Goal: Find specific page/section: Find specific page/section

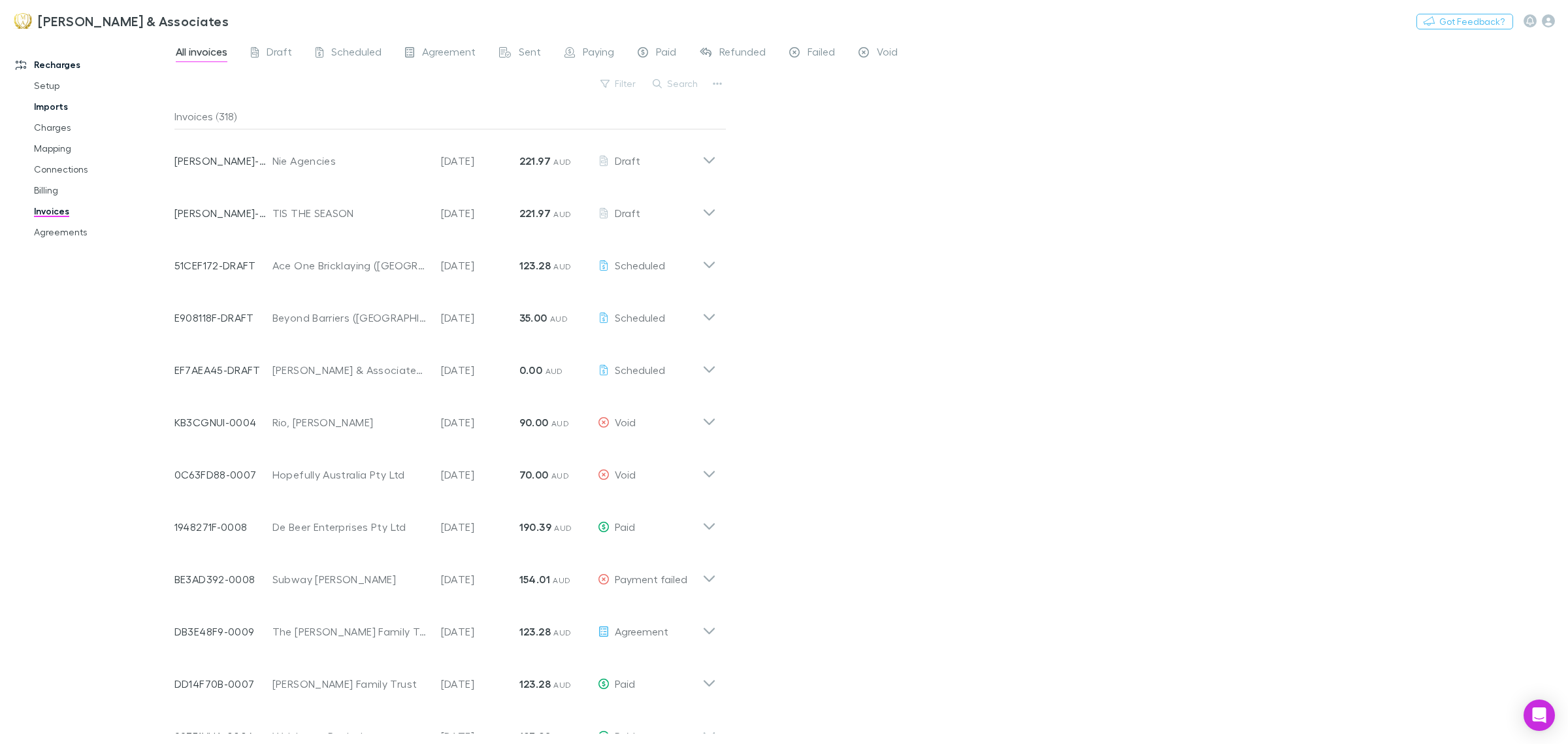
drag, startPoint x: 59, startPoint y: 92, endPoint x: 59, endPoint y: 113, distance: 21.0
click at [59, 92] on link "Setup" at bounding box center [103, 85] width 164 height 21
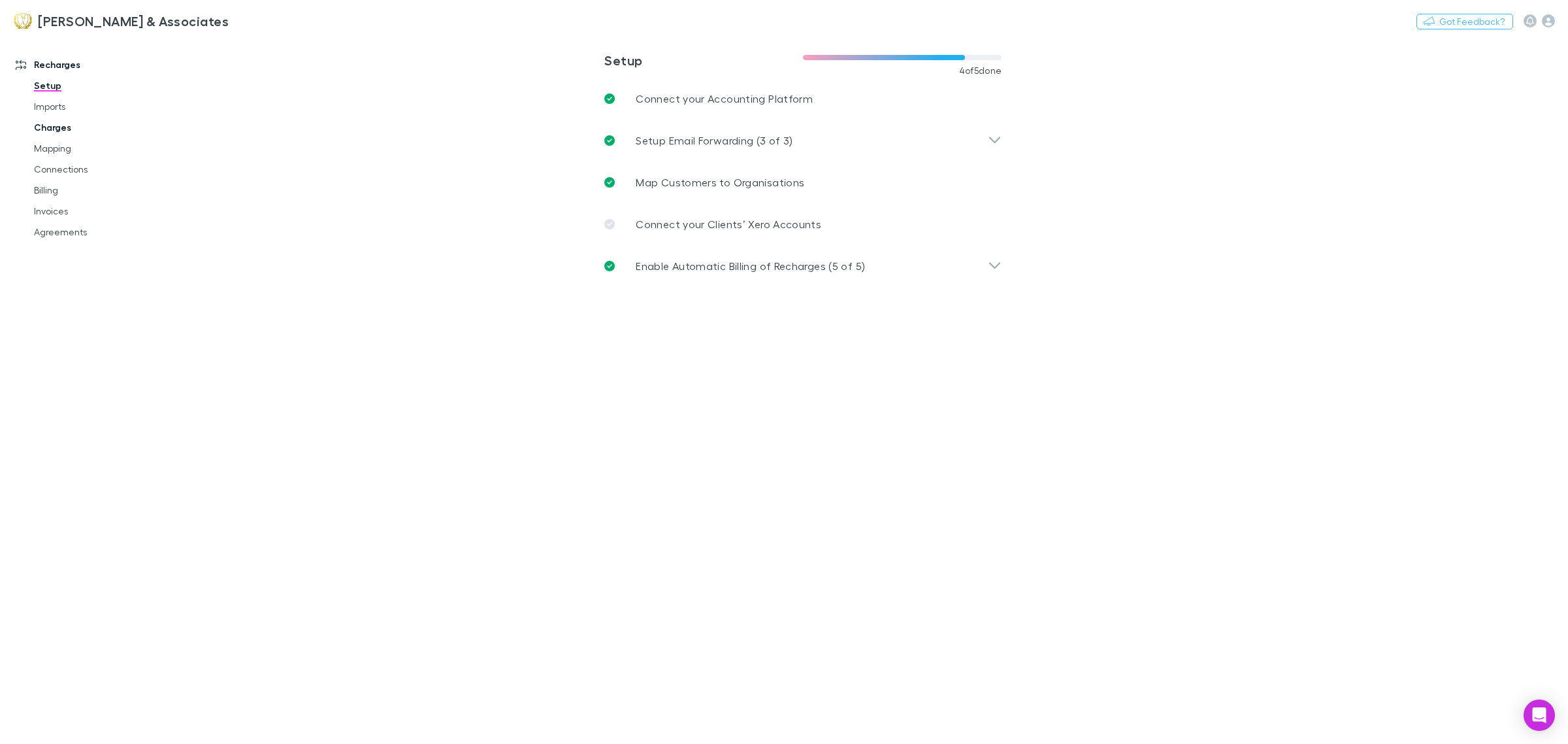
click at [55, 131] on link "Charges" at bounding box center [103, 127] width 164 height 21
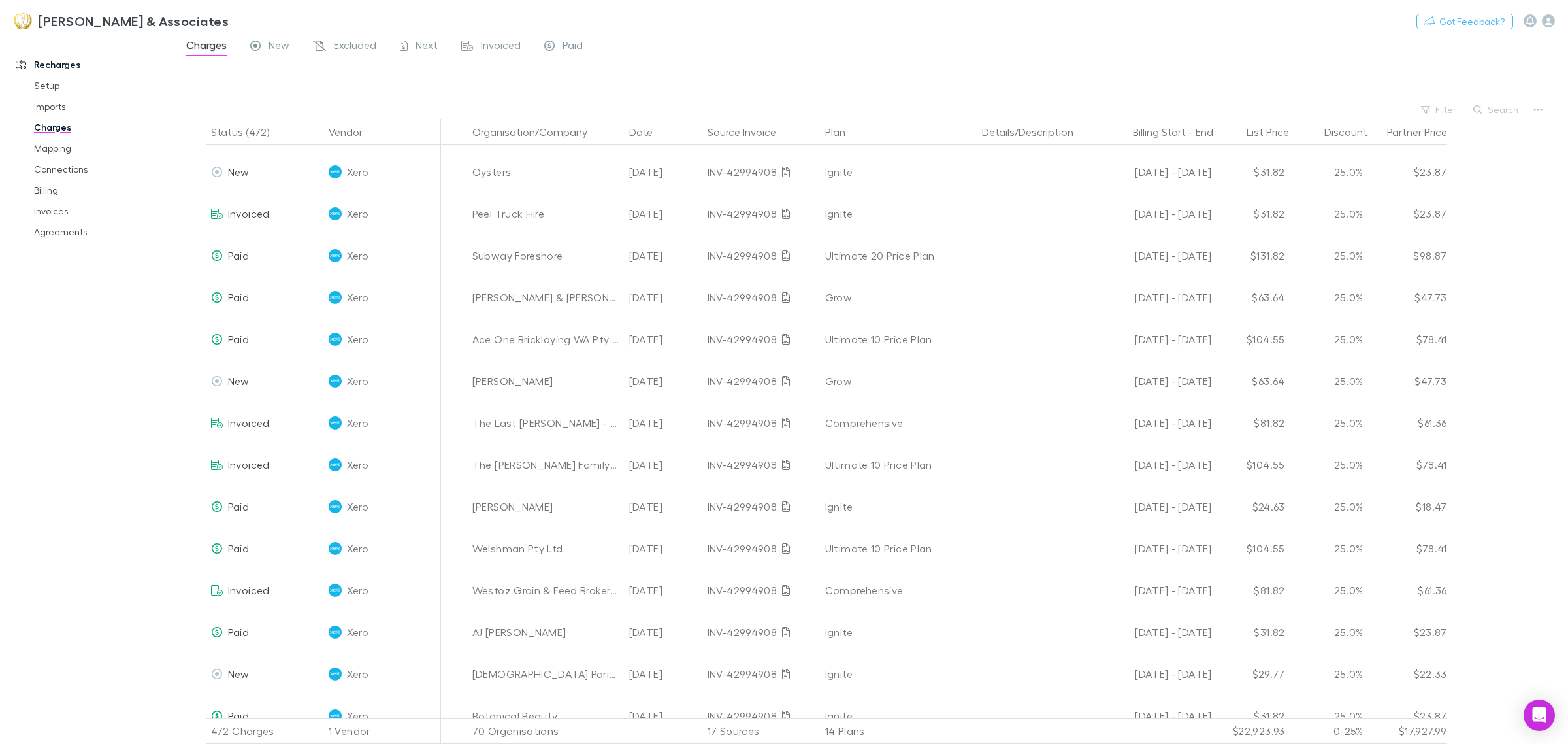
scroll to position [3676, 0]
click at [75, 209] on link "Invoices" at bounding box center [103, 211] width 164 height 21
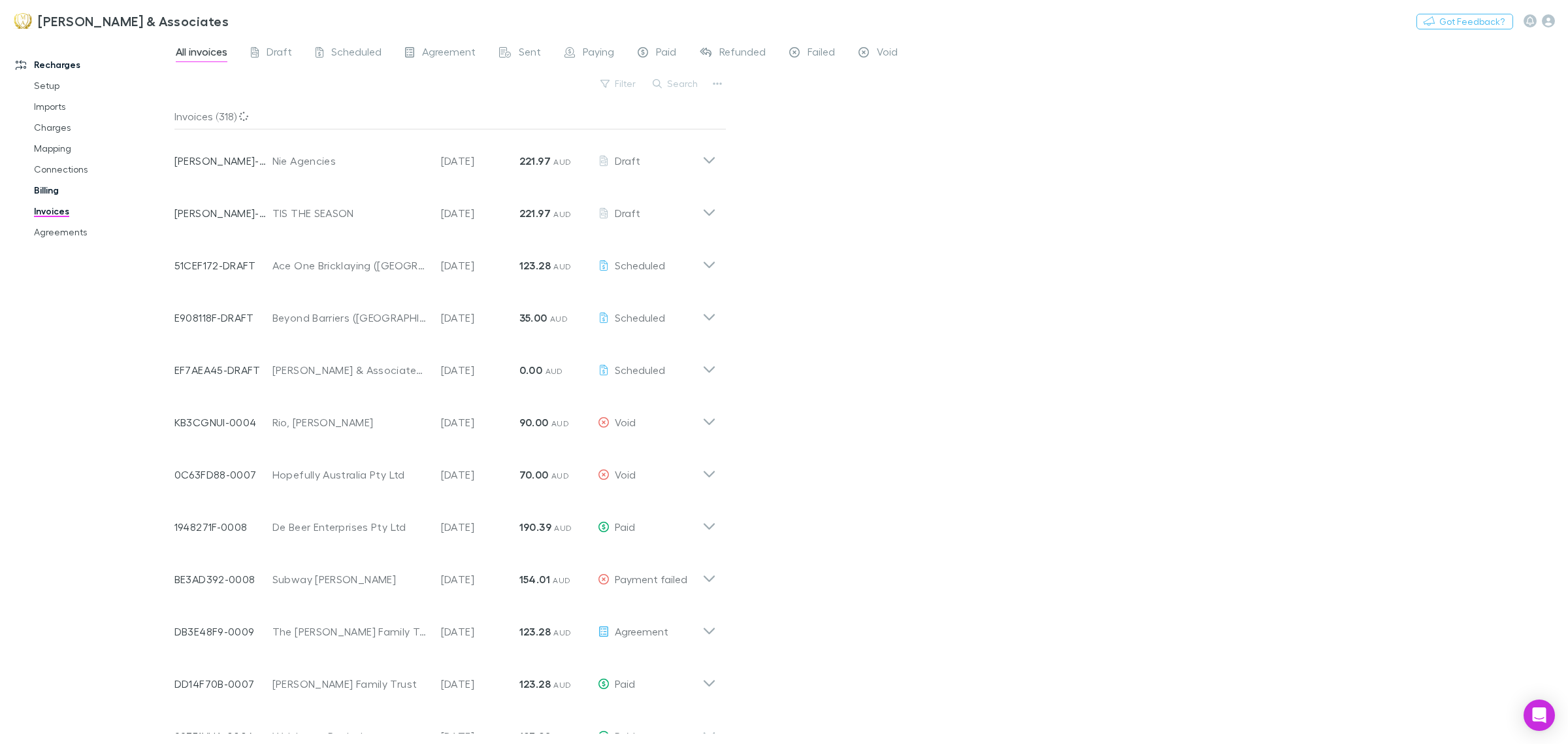
click at [57, 187] on link "Billing" at bounding box center [103, 190] width 164 height 21
click at [67, 148] on link "Mapping" at bounding box center [103, 148] width 164 height 21
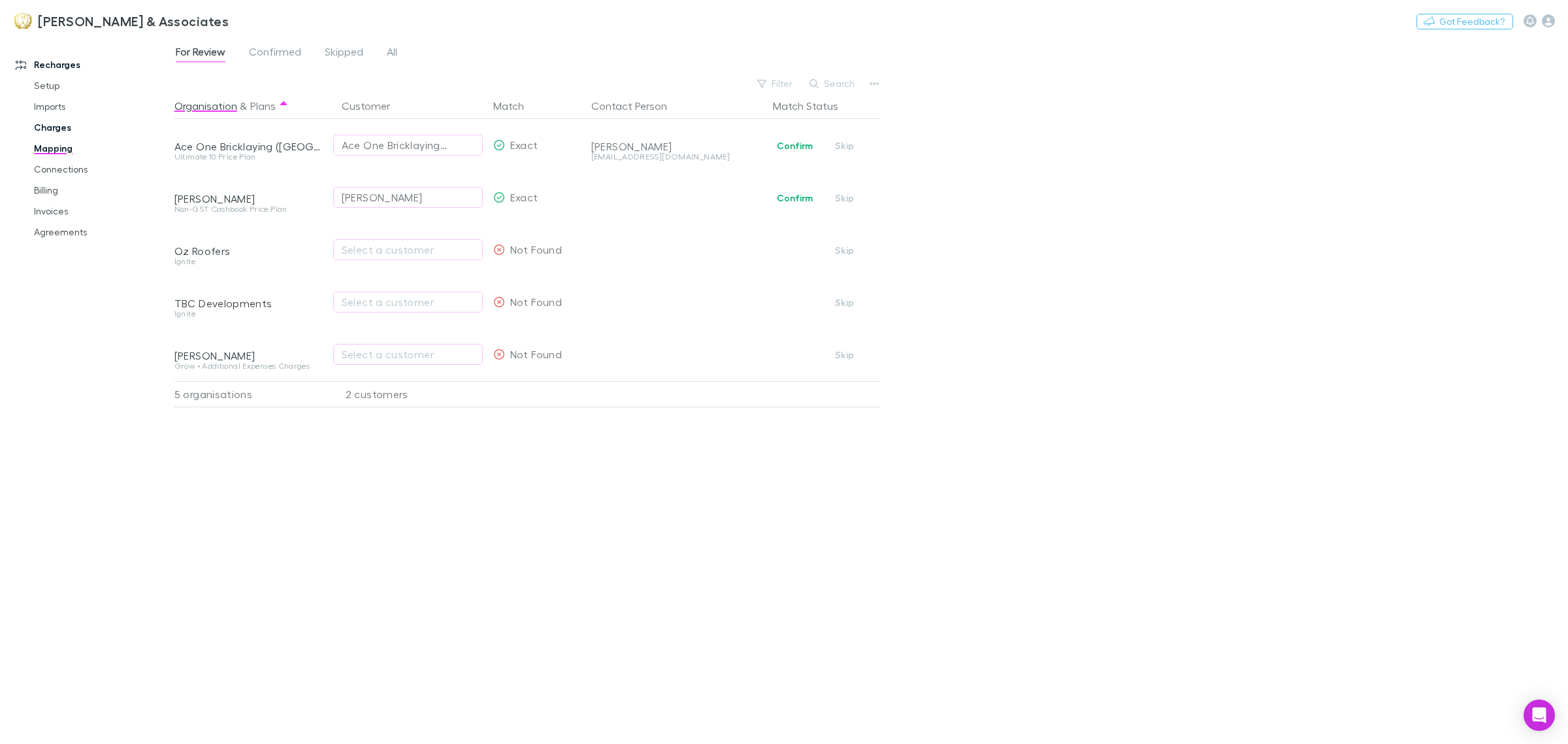
click at [66, 128] on link "Charges" at bounding box center [103, 127] width 164 height 21
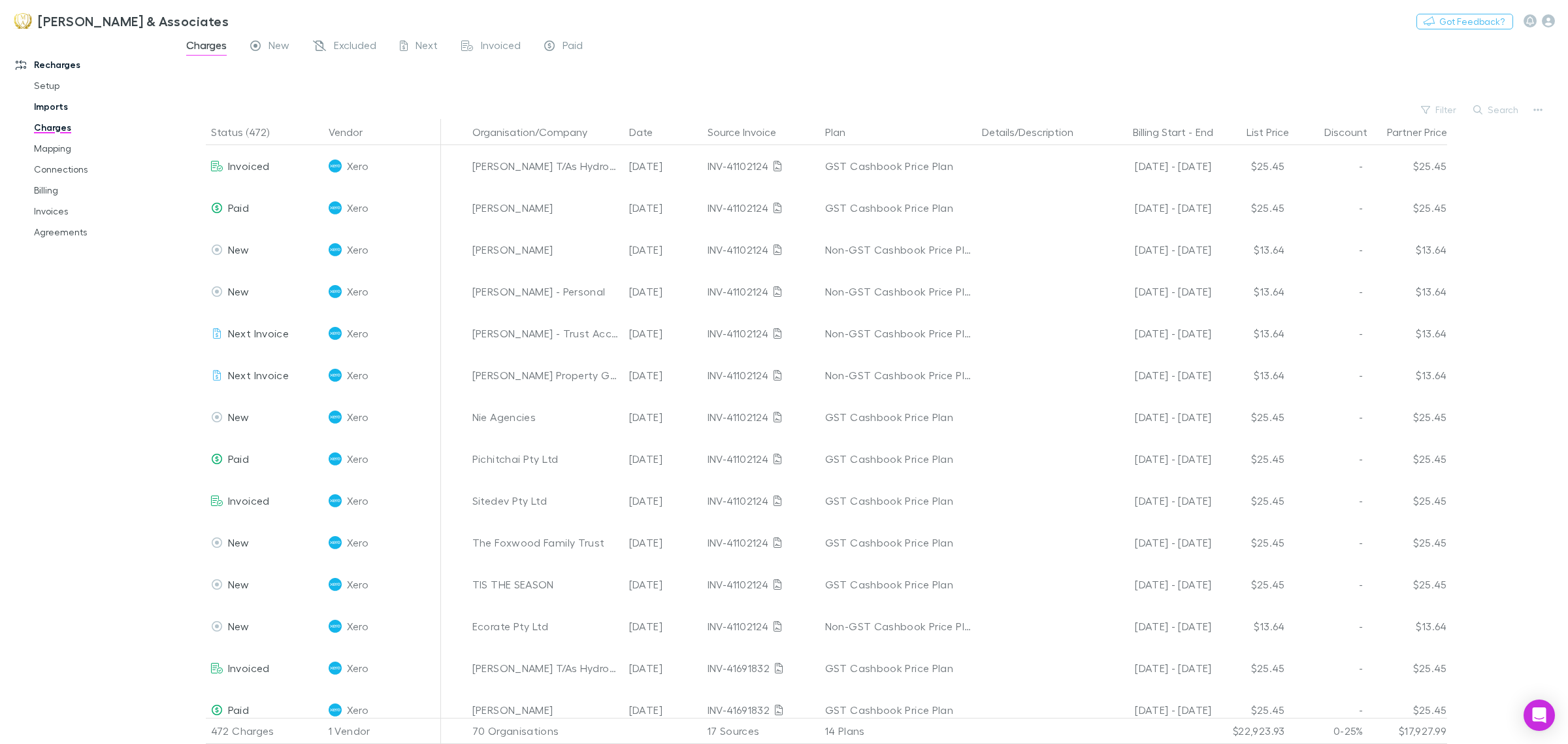
click at [66, 111] on link "Imports" at bounding box center [103, 106] width 164 height 21
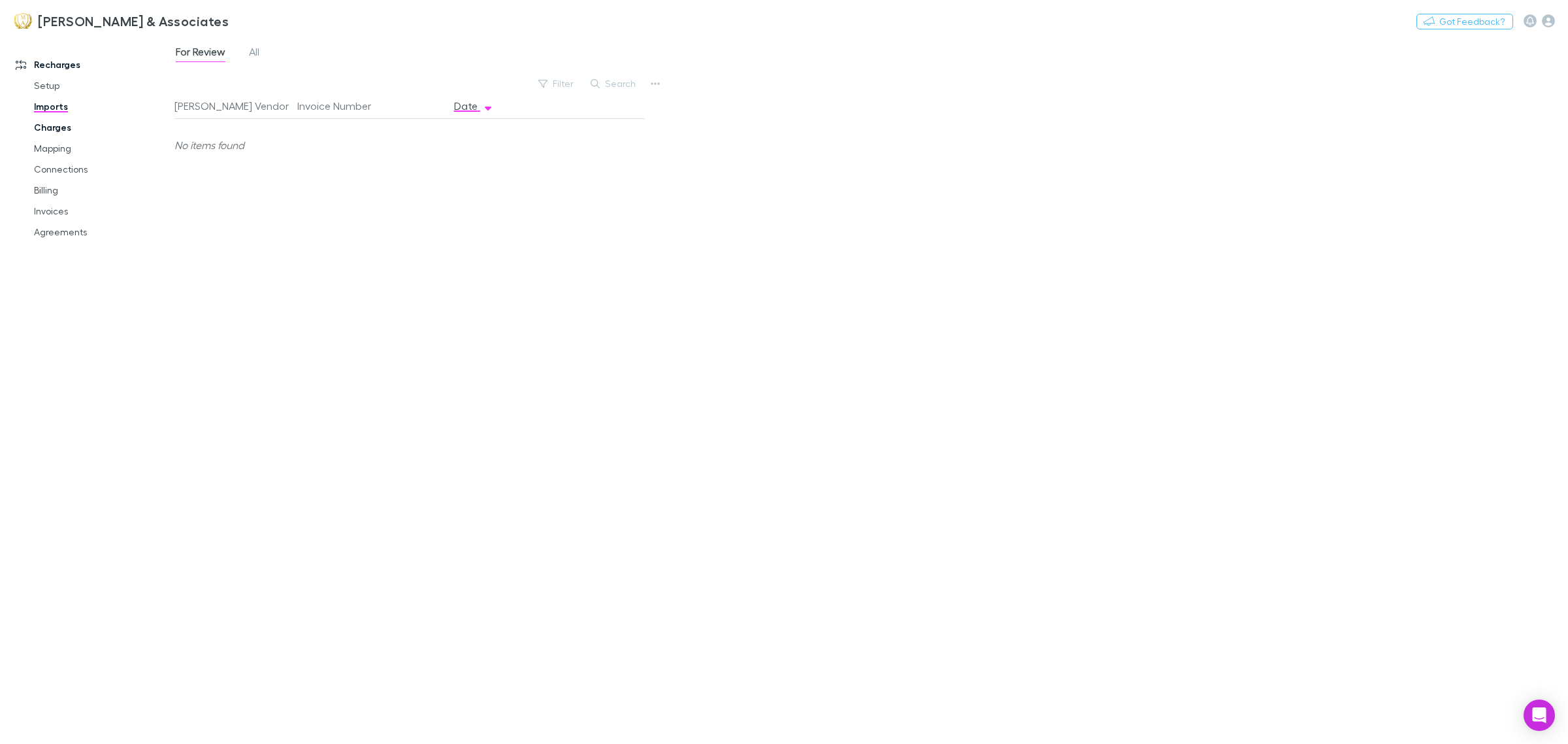
click at [63, 123] on link "Charges" at bounding box center [103, 127] width 164 height 21
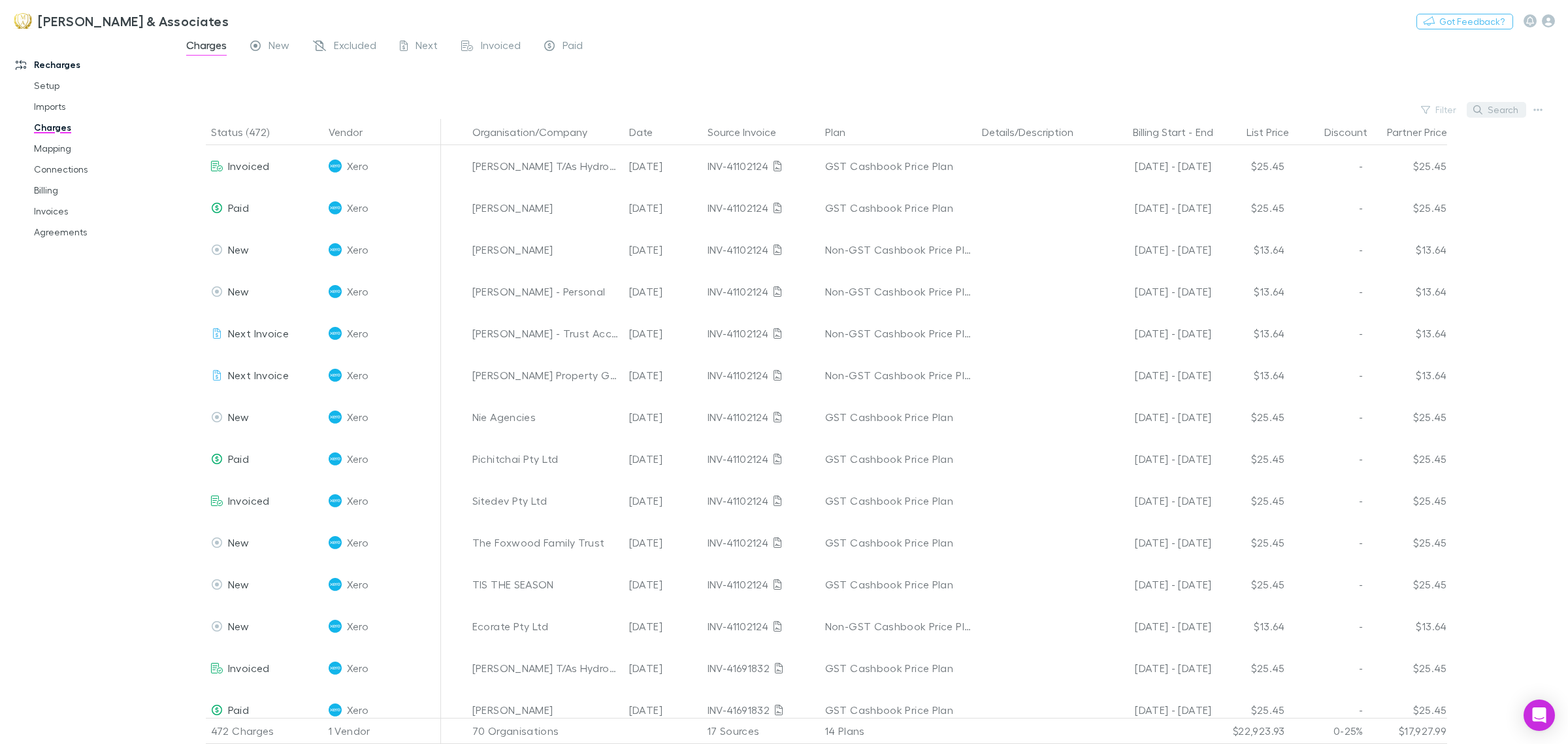
click at [1488, 116] on button "Search" at bounding box center [1496, 110] width 59 height 15
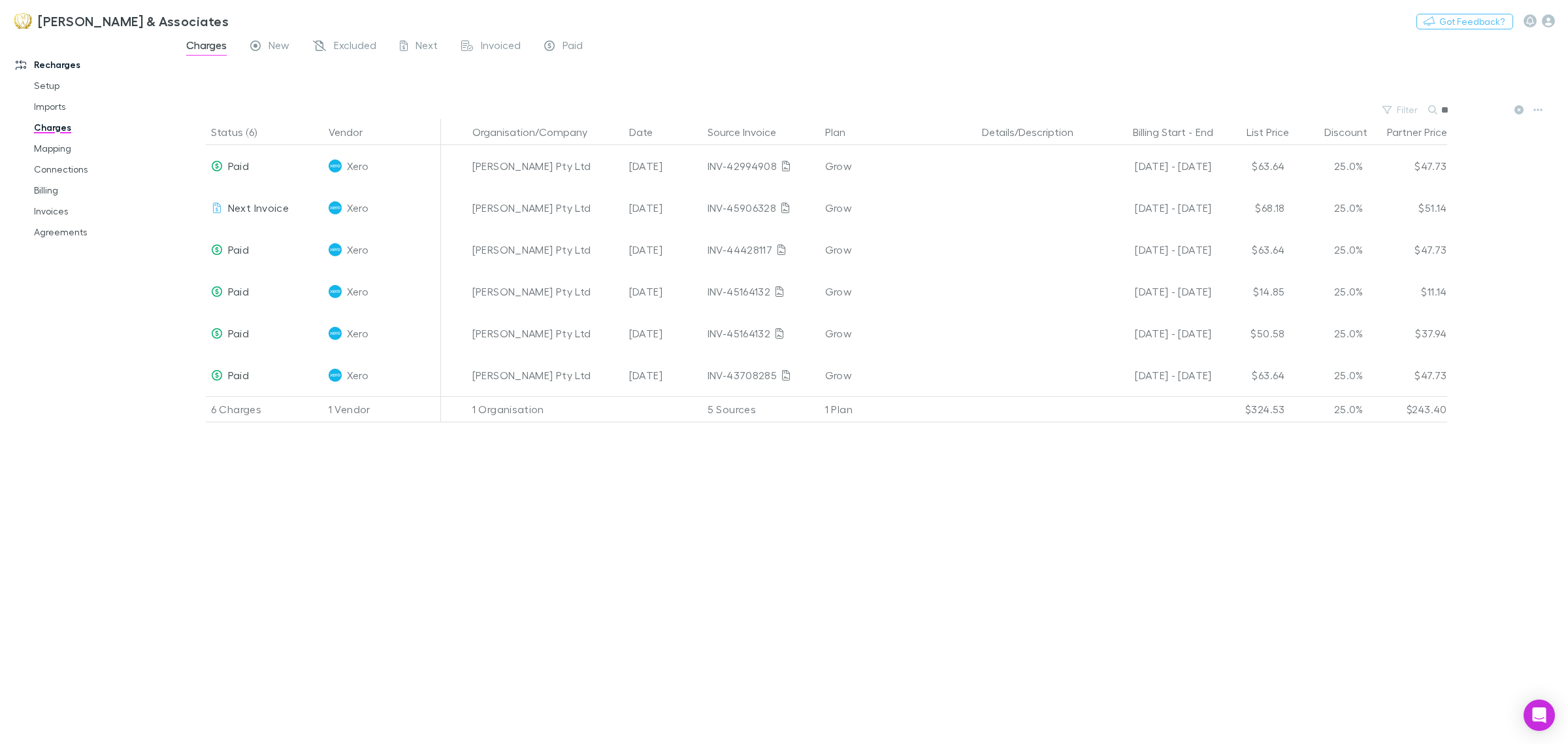
type input "*"
